Goal: Navigation & Orientation: Go to known website

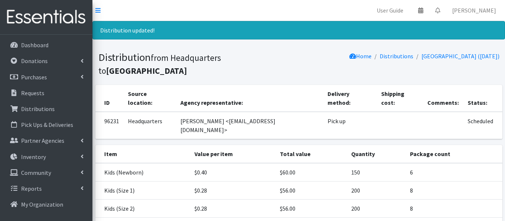
scroll to position [106, 0]
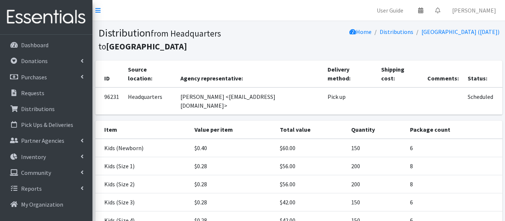
scroll to position [76, 0]
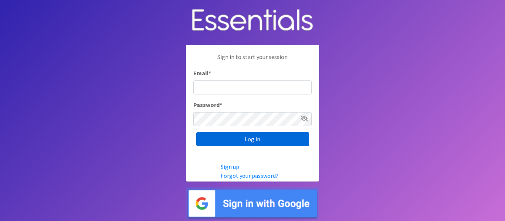
type input "info@marylanddiaperbank.org"
click at [238, 138] on input "Log in" at bounding box center [252, 139] width 113 height 14
